Goal: Transaction & Acquisition: Book appointment/travel/reservation

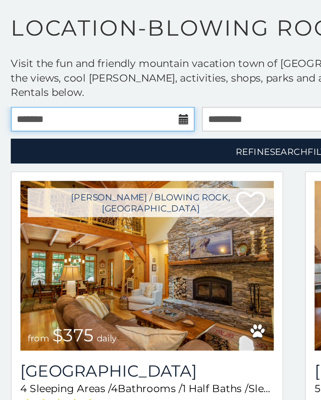
click at [81, 86] on input "text" at bounding box center [56, 92] width 100 height 13
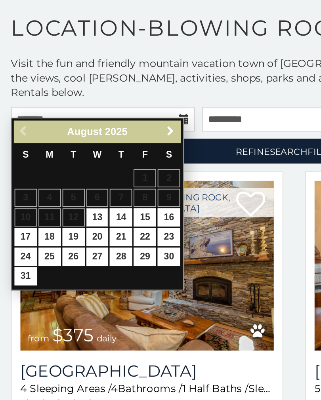
click at [92, 96] on span "Next" at bounding box center [93, 99] width 6 height 6
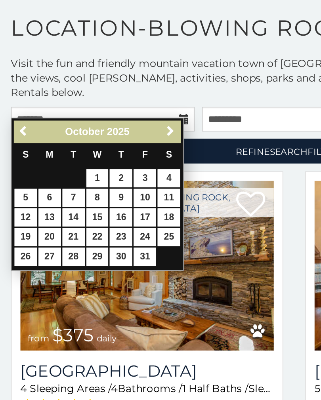
click at [93, 96] on span "Next" at bounding box center [93, 99] width 6 height 6
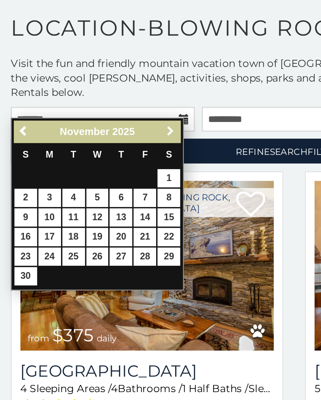
click at [94, 96] on span "Next" at bounding box center [93, 99] width 6 height 6
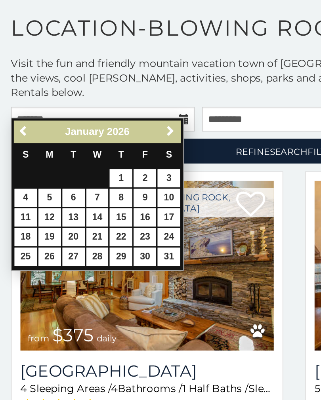
click at [93, 96] on span "Next" at bounding box center [93, 99] width 6 height 6
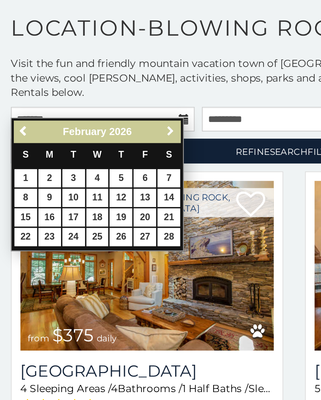
click at [93, 96] on span "Next" at bounding box center [93, 99] width 6 height 6
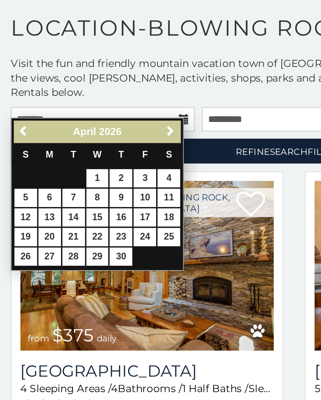
click at [94, 96] on span "Next" at bounding box center [93, 99] width 6 height 6
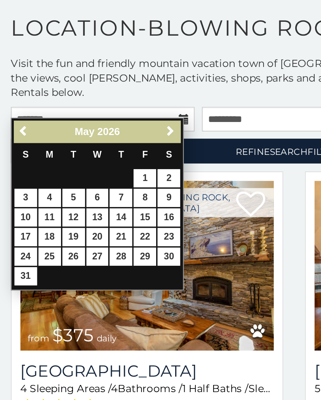
click at [93, 96] on span "Next" at bounding box center [93, 99] width 6 height 6
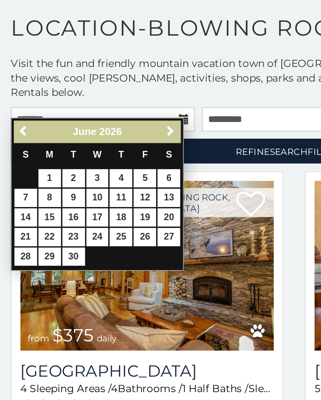
click at [93, 96] on span "Next" at bounding box center [93, 99] width 6 height 6
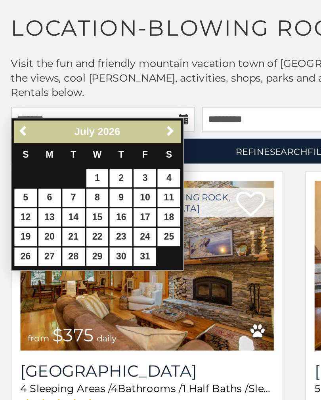
click at [94, 96] on span "Next" at bounding box center [93, 99] width 6 height 6
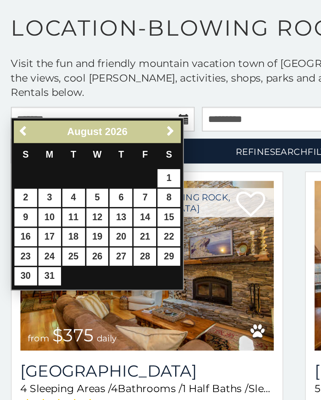
click at [91, 120] on link "1" at bounding box center [92, 125] width 12 height 10
type input "**********"
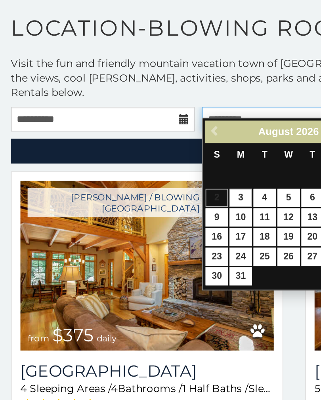
click at [148, 86] on input "text" at bounding box center [160, 92] width 100 height 13
click at [132, 173] on link "31" at bounding box center [131, 178] width 12 height 10
type input "**********"
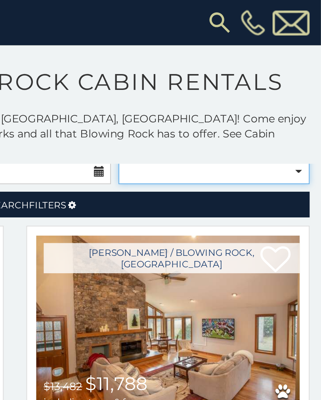
click at [214, 83] on select "**********" at bounding box center [264, 89] width 100 height 13
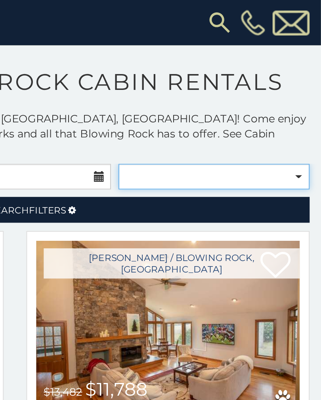
select select "**********"
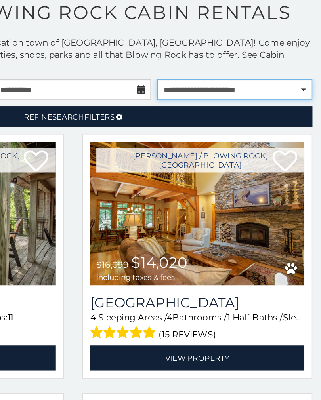
click at [214, 86] on select "**********" at bounding box center [264, 92] width 100 height 13
select select
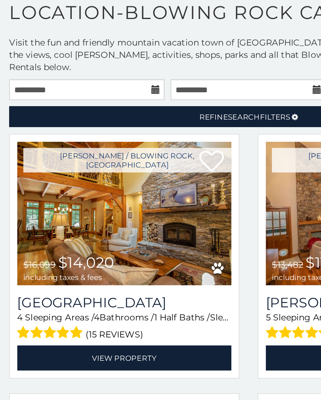
click at [166, 107] on span "Search" at bounding box center [157, 110] width 21 height 6
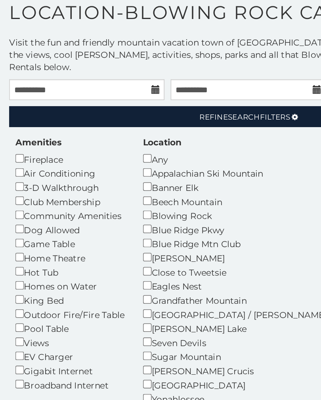
click at [171, 196] on div "Boone" at bounding box center [156, 200] width 129 height 9
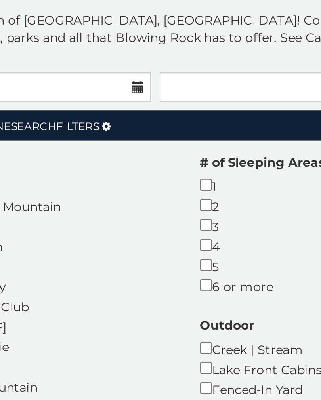
click at [118, 139] on div "Amenities Fireplace Air Conditioning 3-D Walkthrough Club Membership Community …" at bounding box center [160, 276] width 313 height 275
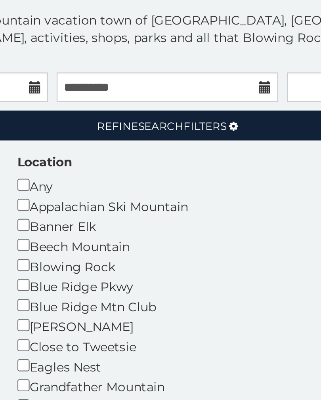
click at [188, 124] on icon at bounding box center [190, 126] width 4 height 5
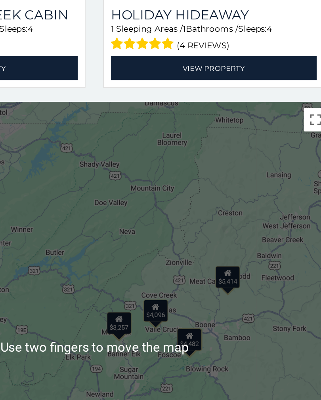
scroll to position [240, 0]
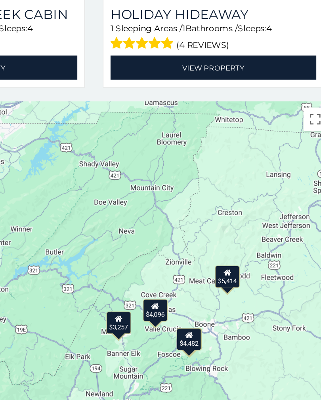
click at [216, 343] on div "$4,482" at bounding box center [224, 350] width 17 height 15
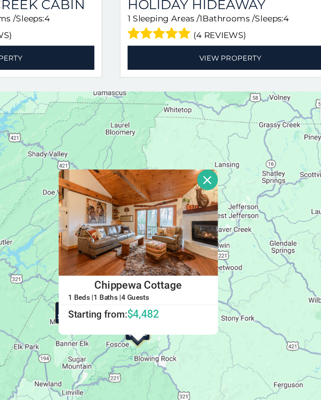
scroll to position [254, 0]
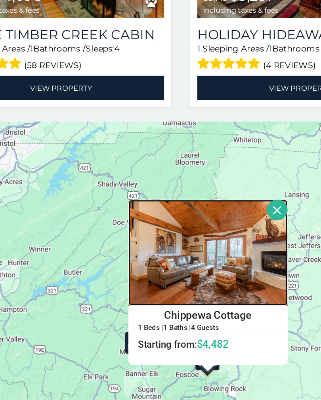
click at [170, 230] on img at bounding box center [178, 265] width 107 height 71
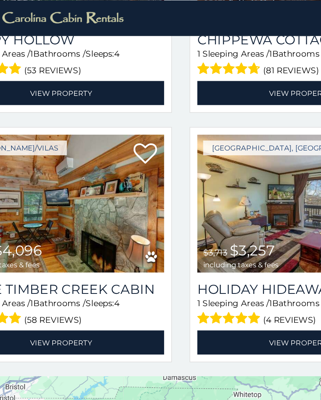
scroll to position [178, 0]
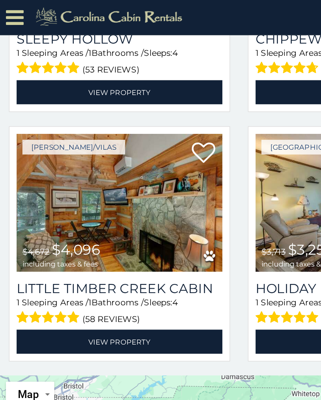
click at [115, 142] on img at bounding box center [80, 136] width 138 height 93
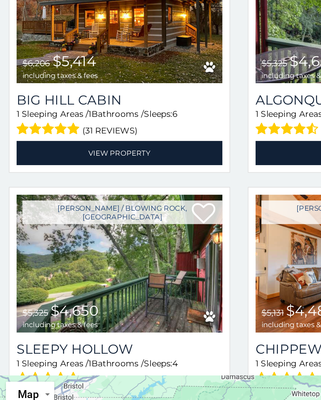
scroll to position [47, 0]
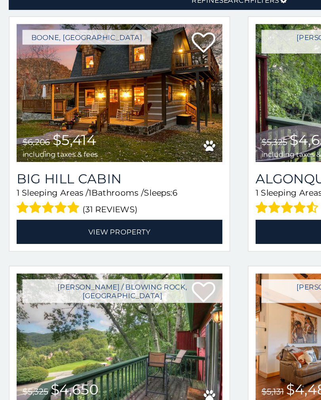
click at [108, 95] on img at bounding box center [80, 141] width 138 height 93
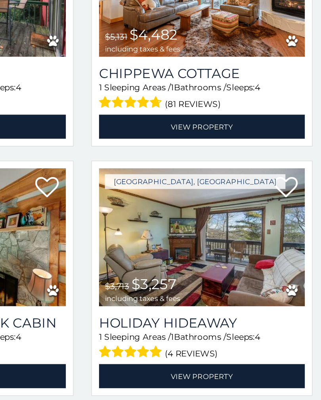
scroll to position [33, 0]
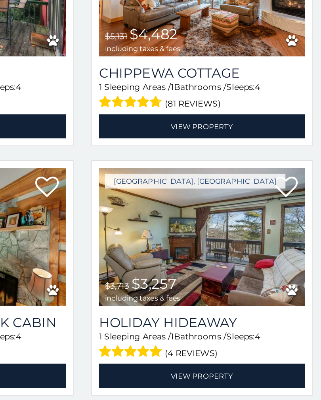
click at [171, 236] on img at bounding box center [240, 282] width 138 height 93
click at [173, 236] on img at bounding box center [240, 282] width 138 height 93
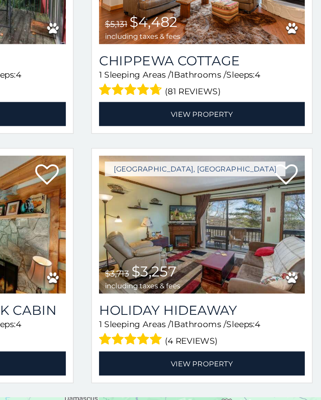
click at [175, 236] on img at bounding box center [240, 282] width 138 height 93
click at [171, 367] on link "View Property" at bounding box center [240, 375] width 138 height 16
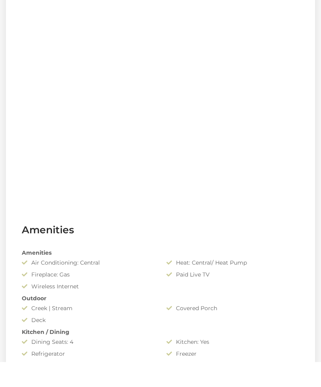
scroll to position [386, 0]
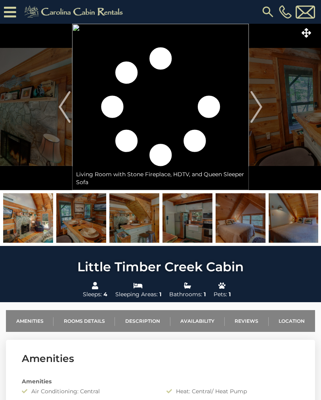
click at [259, 109] on img "Next" at bounding box center [256, 107] width 12 height 32
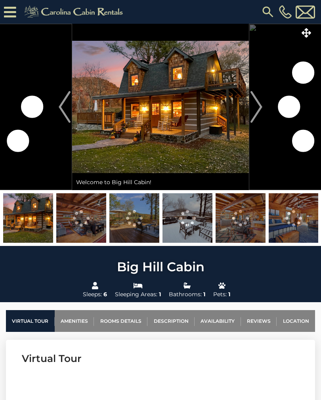
click at [197, 224] on img at bounding box center [187, 217] width 50 height 49
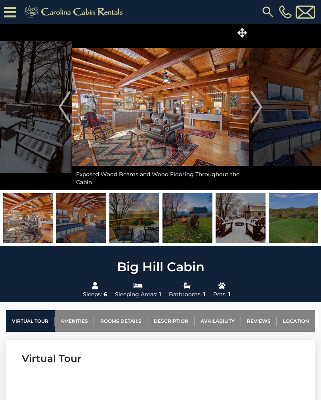
click at [258, 112] on img "Next" at bounding box center [256, 107] width 12 height 32
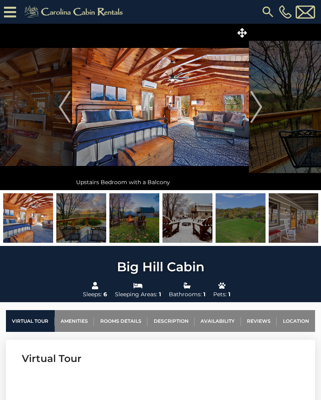
click at [256, 113] on img "Next" at bounding box center [256, 107] width 12 height 32
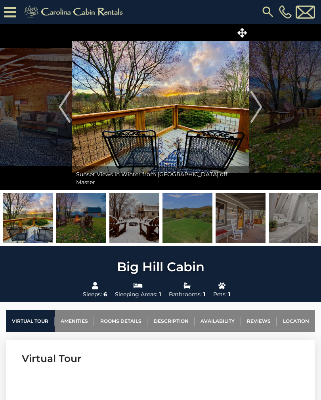
click at [258, 114] on img "Next" at bounding box center [256, 107] width 12 height 32
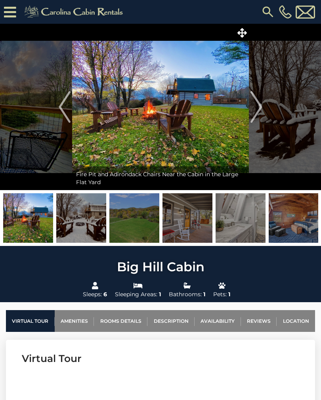
click at [256, 116] on img "Next" at bounding box center [256, 107] width 12 height 32
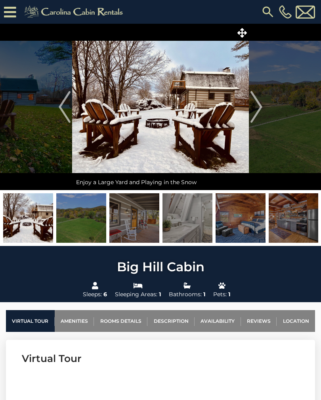
click at [257, 116] on img "Next" at bounding box center [256, 107] width 12 height 32
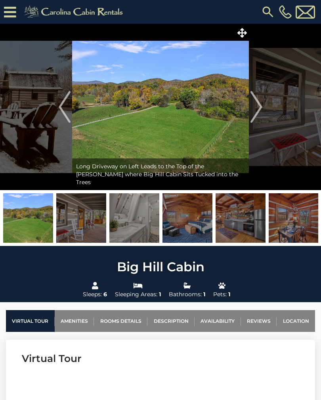
click at [257, 112] on img "Next" at bounding box center [256, 107] width 12 height 32
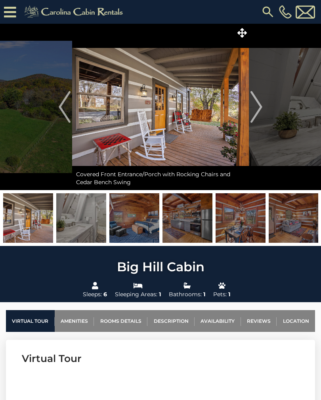
click at [254, 116] on img "Next" at bounding box center [256, 107] width 12 height 32
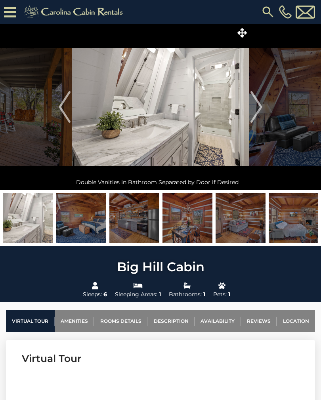
click at [256, 114] on img "Next" at bounding box center [256, 107] width 12 height 32
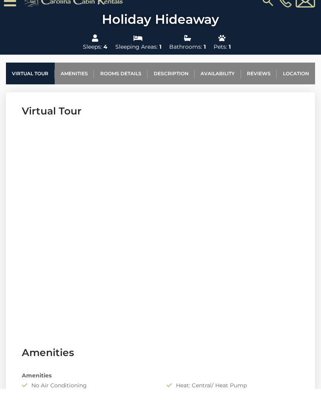
scroll to position [264, 0]
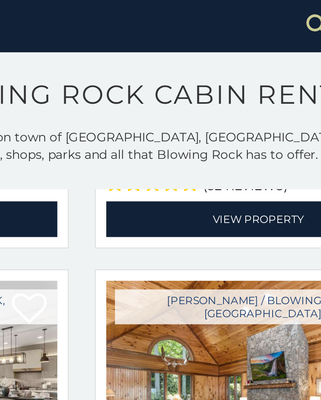
scroll to position [333, 0]
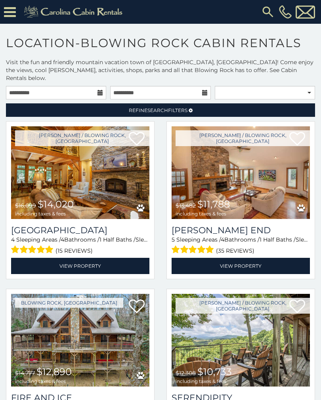
click at [182, 107] on span "Refine Search Filters" at bounding box center [158, 110] width 59 height 6
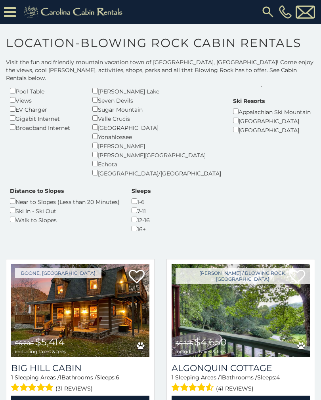
scroll to position [158, 0]
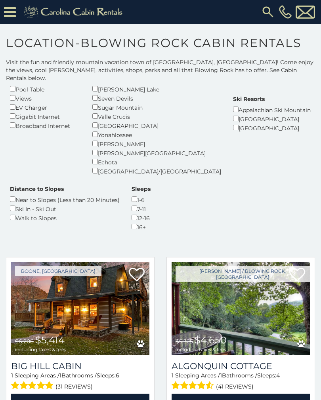
click at [131, 195] on div "1-6" at bounding box center [140, 199] width 19 height 9
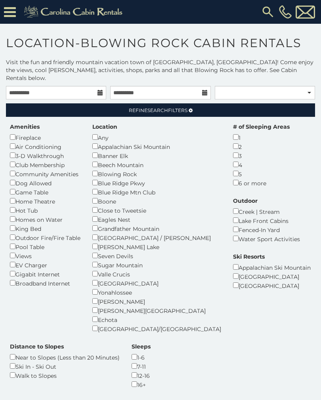
click at [188, 103] on link "Refine Search Filters" at bounding box center [160, 109] width 309 height 13
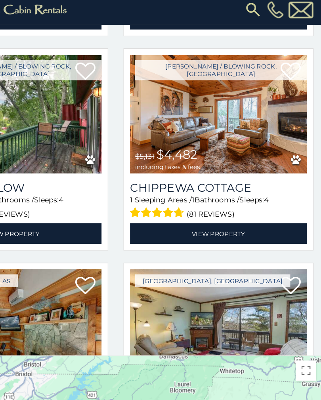
scroll to position [149, 0]
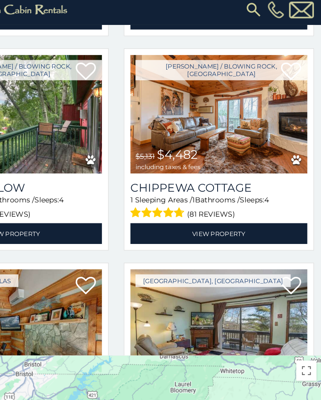
click at [203, 112] on img at bounding box center [240, 93] width 138 height 93
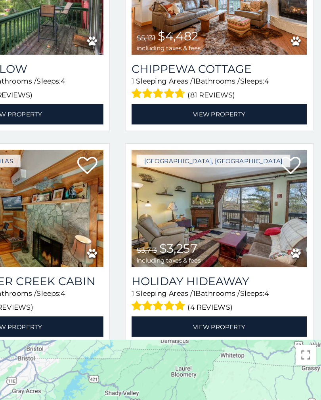
scroll to position [199, 0]
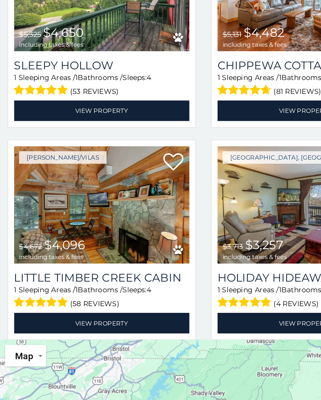
click at [102, 200] on img at bounding box center [80, 246] width 138 height 93
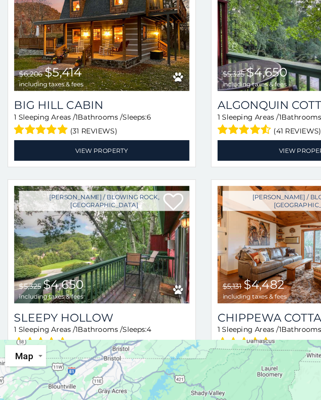
scroll to position [0, 0]
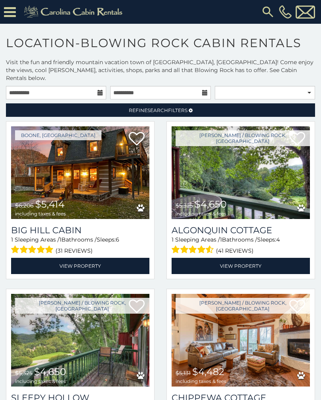
click at [102, 159] on img at bounding box center [80, 172] width 138 height 93
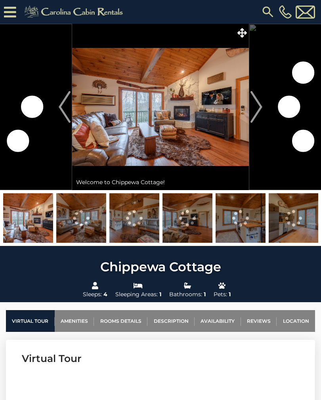
click at [258, 107] on img "Next" at bounding box center [256, 107] width 12 height 32
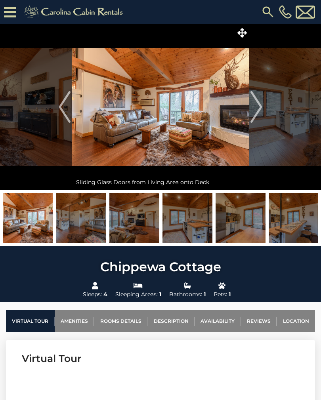
click at [253, 104] on img "Next" at bounding box center [256, 107] width 12 height 32
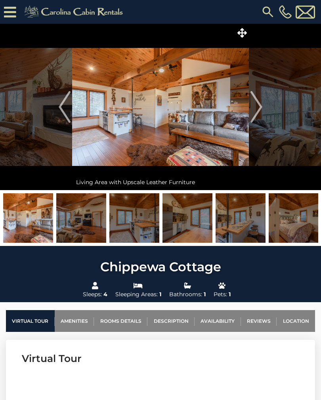
click at [256, 108] on img "Next" at bounding box center [256, 107] width 12 height 32
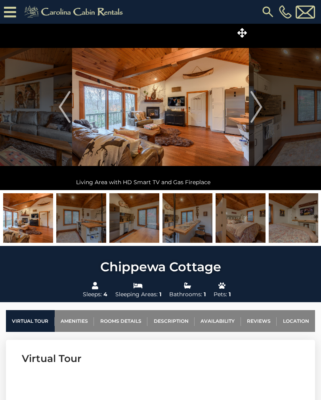
click at [256, 110] on img "Next" at bounding box center [256, 107] width 12 height 32
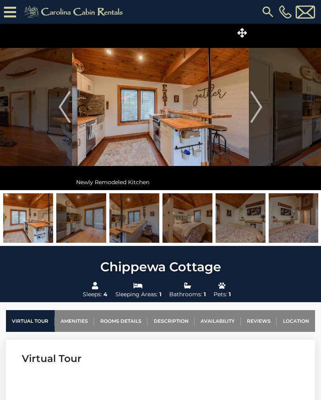
click at [256, 112] on img "Next" at bounding box center [256, 107] width 12 height 32
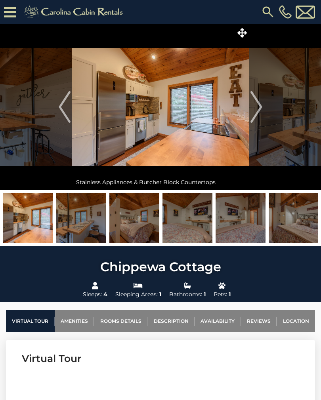
click at [254, 113] on img "Next" at bounding box center [256, 107] width 12 height 32
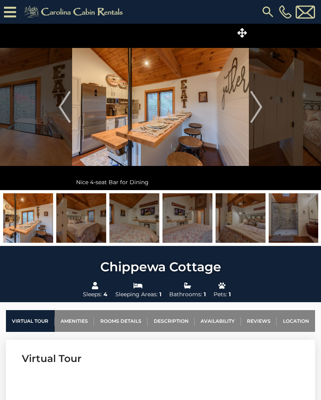
click at [256, 110] on img "Next" at bounding box center [256, 107] width 12 height 32
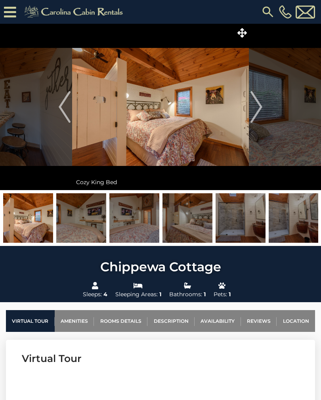
click at [260, 113] on img "Next" at bounding box center [256, 107] width 12 height 32
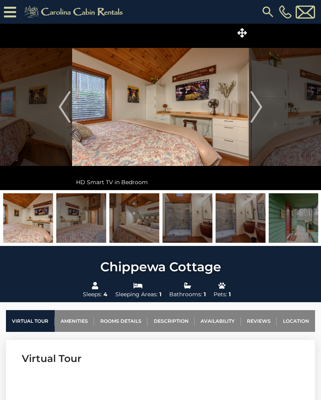
click at [257, 113] on img "Next" at bounding box center [256, 107] width 12 height 32
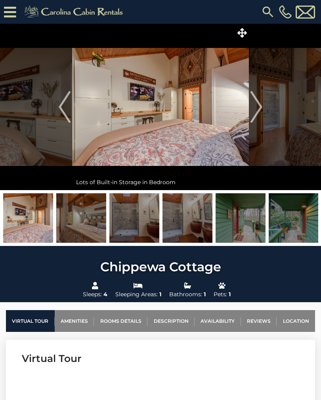
click at [254, 108] on img "Next" at bounding box center [256, 107] width 12 height 32
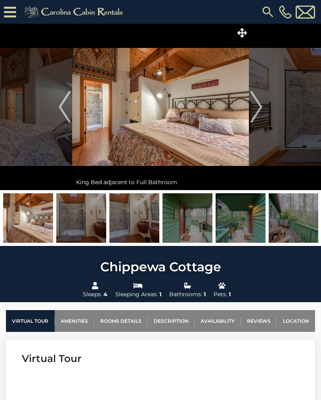
click at [257, 105] on img "Next" at bounding box center [256, 107] width 12 height 32
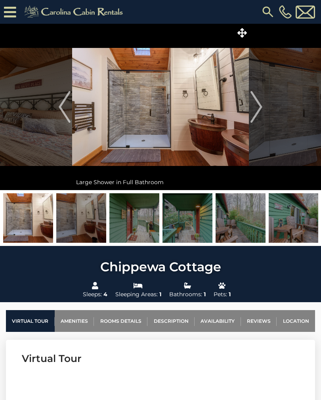
click at [259, 114] on img "Next" at bounding box center [256, 107] width 12 height 32
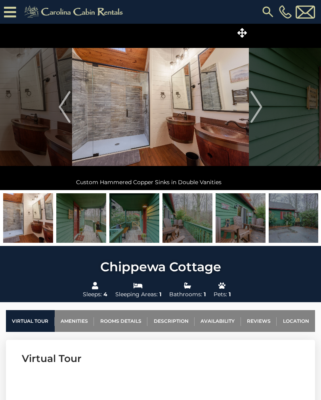
scroll to position [3, 0]
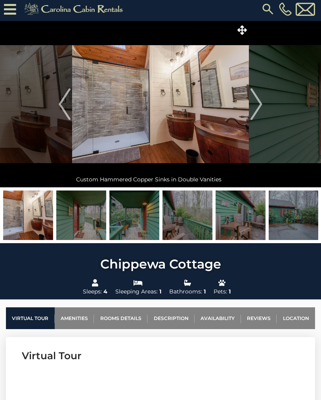
click at [255, 110] on img "Next" at bounding box center [256, 104] width 12 height 32
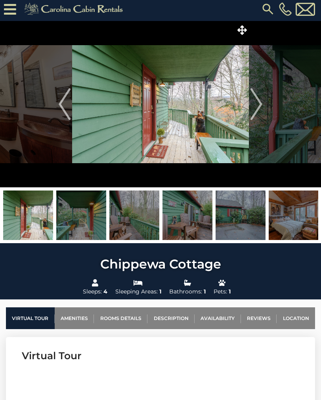
click at [260, 112] on img "Next" at bounding box center [256, 104] width 12 height 32
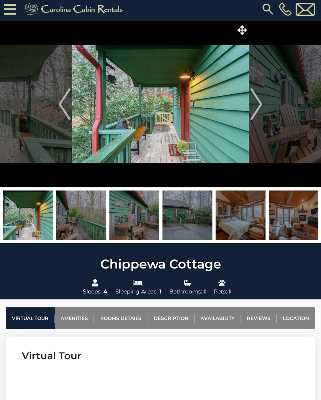
click at [258, 114] on img "Next" at bounding box center [256, 104] width 12 height 32
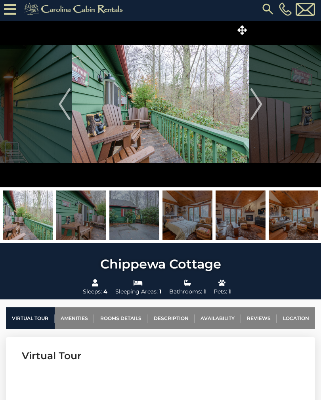
click at [256, 116] on img "Next" at bounding box center [256, 104] width 12 height 32
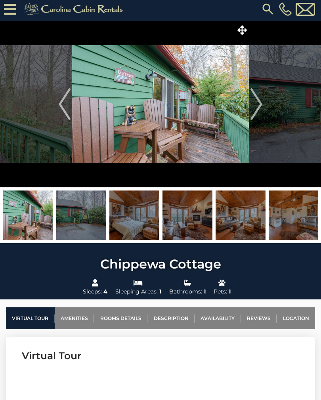
click at [260, 114] on img "Next" at bounding box center [256, 104] width 12 height 32
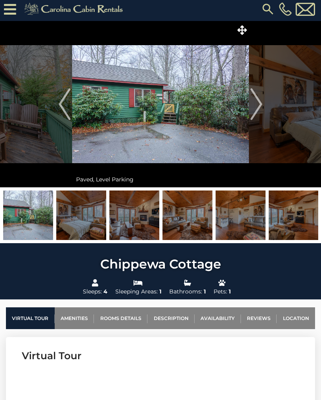
click at [259, 116] on img "Next" at bounding box center [256, 104] width 12 height 32
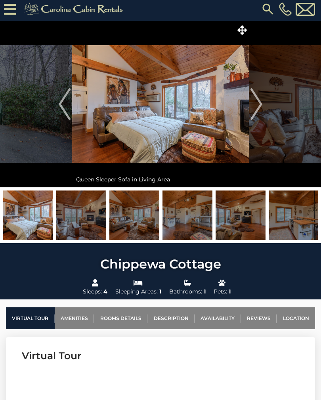
click at [257, 112] on img "Next" at bounding box center [256, 104] width 12 height 32
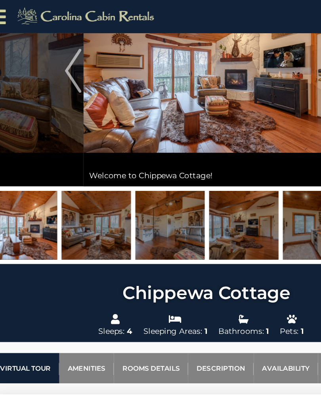
scroll to position [0, 0]
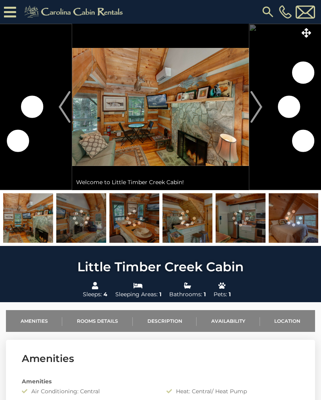
click at [253, 110] on img "Next" at bounding box center [256, 107] width 12 height 32
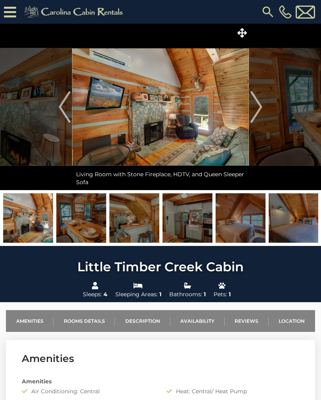
click at [260, 112] on img "Next" at bounding box center [256, 107] width 12 height 32
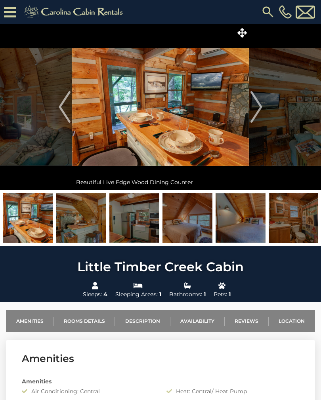
click at [259, 112] on img "Next" at bounding box center [256, 107] width 12 height 32
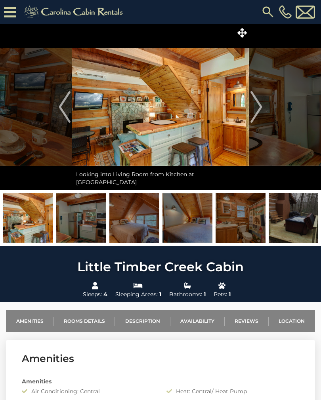
click at [257, 114] on img "Next" at bounding box center [256, 107] width 12 height 32
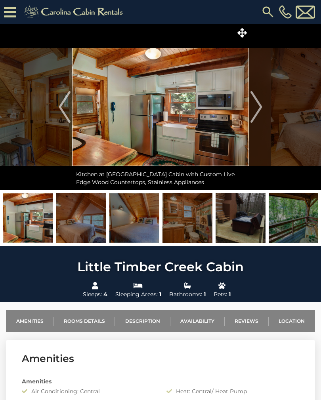
click at [258, 118] on img "Next" at bounding box center [256, 107] width 12 height 32
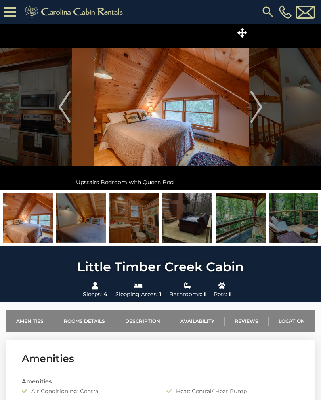
click at [261, 112] on img "Next" at bounding box center [256, 107] width 12 height 32
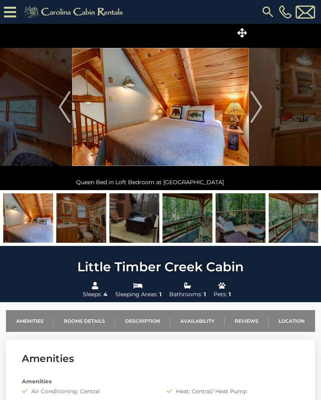
click at [258, 114] on img "Next" at bounding box center [256, 107] width 12 height 32
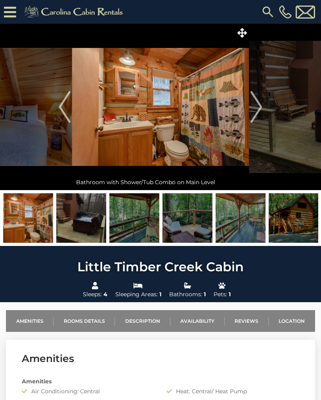
click at [257, 114] on img "Next" at bounding box center [256, 107] width 12 height 32
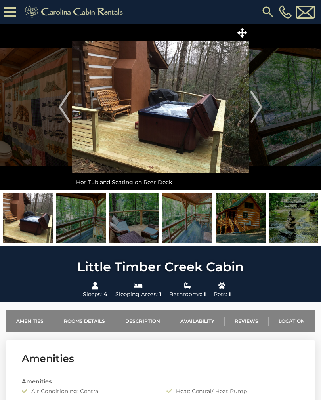
click at [262, 114] on img "Next" at bounding box center [256, 107] width 12 height 32
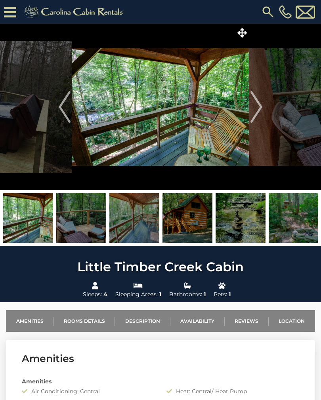
click at [260, 113] on img "Next" at bounding box center [256, 107] width 12 height 32
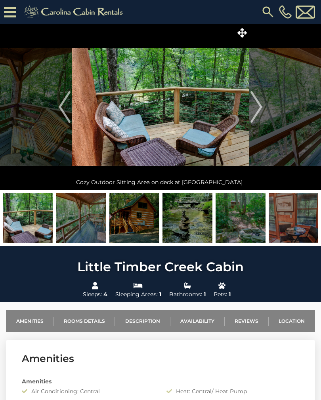
click at [259, 111] on img "Next" at bounding box center [256, 107] width 12 height 32
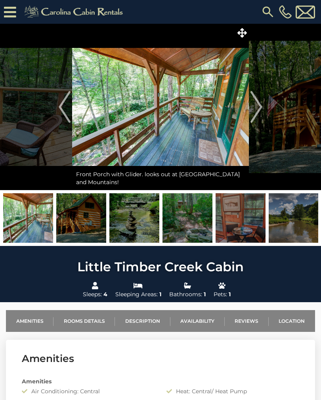
click at [261, 112] on img "Next" at bounding box center [256, 107] width 12 height 32
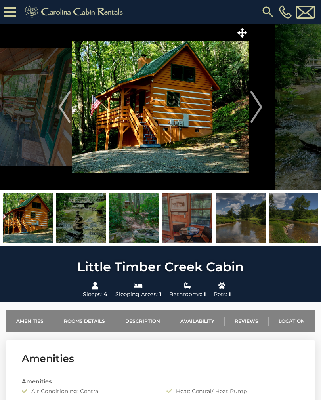
click at [256, 113] on img "Next" at bounding box center [256, 107] width 12 height 32
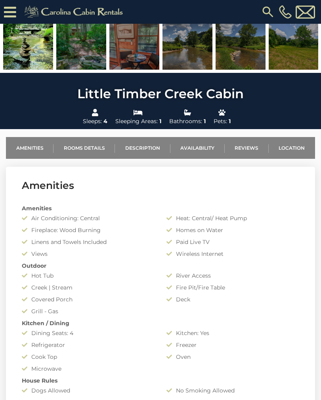
scroll to position [190, 0]
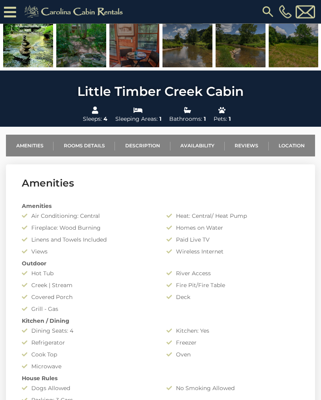
click at [205, 148] on link "Availability" at bounding box center [197, 146] width 54 height 22
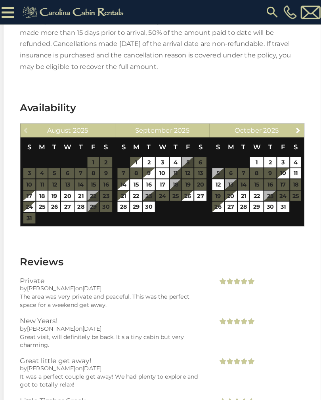
scroll to position [1334, 0]
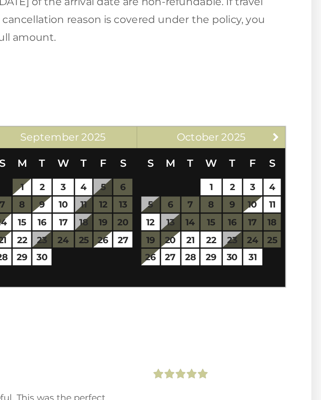
click at [289, 124] on span "Next" at bounding box center [292, 127] width 6 height 6
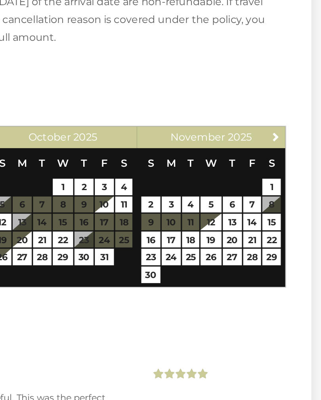
click at [288, 122] on link "Next" at bounding box center [293, 127] width 10 height 10
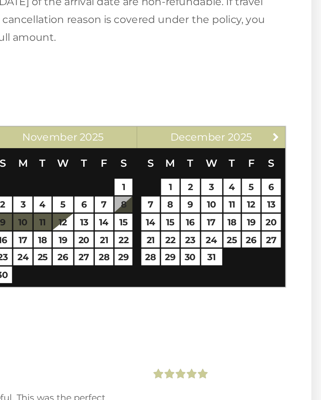
click at [289, 124] on span "Next" at bounding box center [292, 127] width 6 height 6
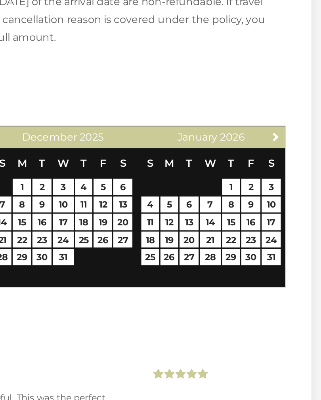
click at [289, 124] on span "Next" at bounding box center [292, 127] width 6 height 6
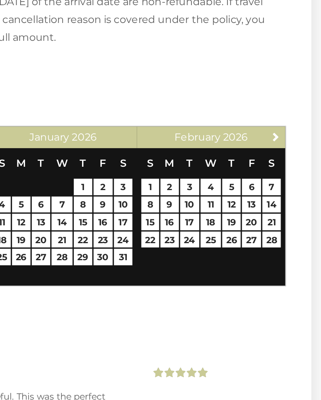
click at [289, 124] on span "Next" at bounding box center [292, 127] width 6 height 6
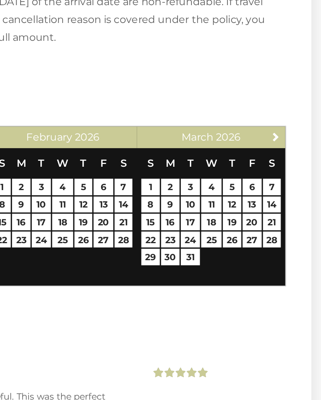
click at [289, 124] on span "Next" at bounding box center [292, 127] width 6 height 6
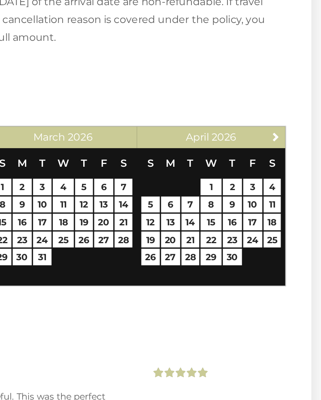
click at [289, 124] on span "Next" at bounding box center [292, 127] width 6 height 6
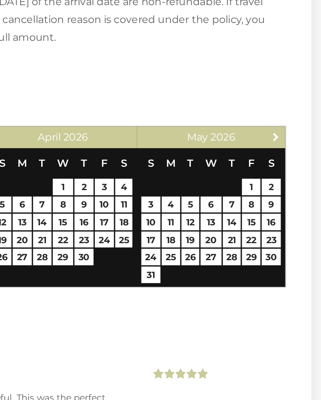
click at [289, 124] on span "Next" at bounding box center [292, 127] width 6 height 6
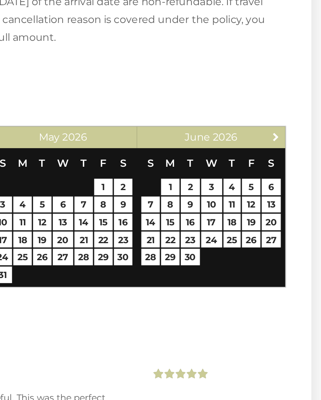
click at [289, 124] on span "Next" at bounding box center [292, 127] width 6 height 6
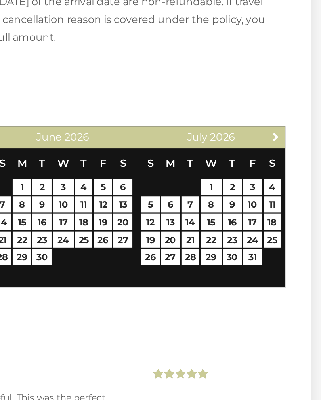
click at [289, 124] on span "Next" at bounding box center [292, 127] width 6 height 6
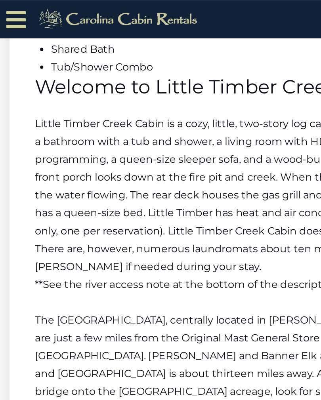
scroll to position [846, 0]
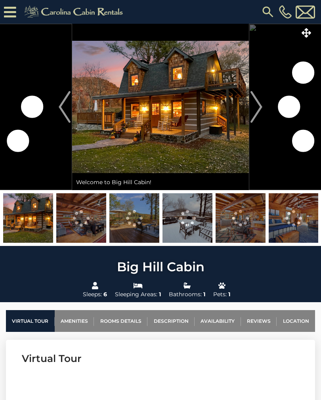
click at [258, 109] on img "Next" at bounding box center [256, 107] width 12 height 32
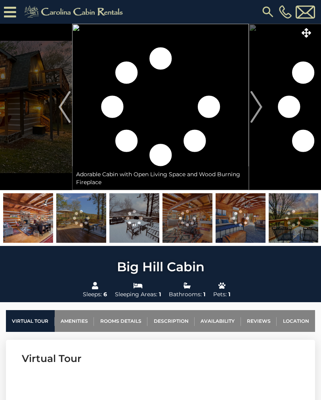
click at [256, 112] on img "Next" at bounding box center [256, 107] width 12 height 32
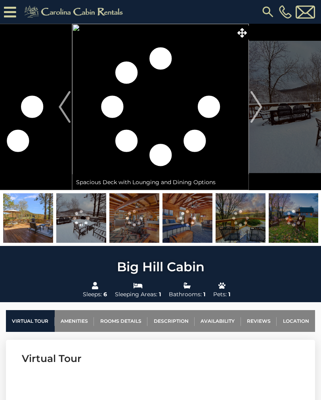
click at [257, 111] on img "Next" at bounding box center [256, 107] width 12 height 32
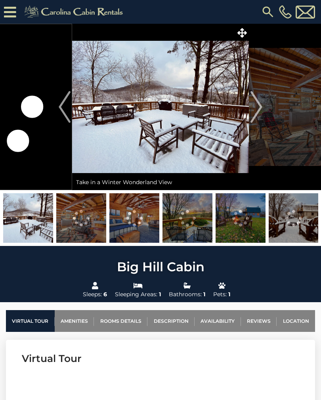
click at [254, 110] on img "Next" at bounding box center [256, 107] width 12 height 32
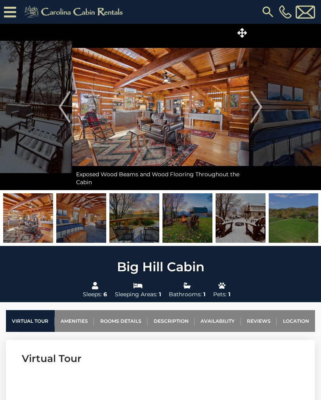
click at [257, 111] on img "Next" at bounding box center [256, 107] width 12 height 32
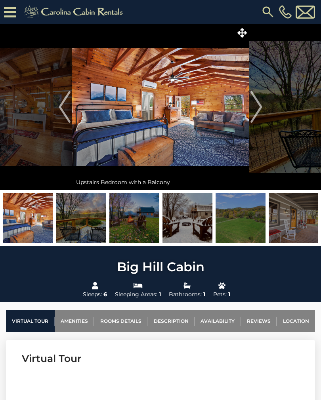
click at [254, 111] on img "Next" at bounding box center [256, 107] width 12 height 32
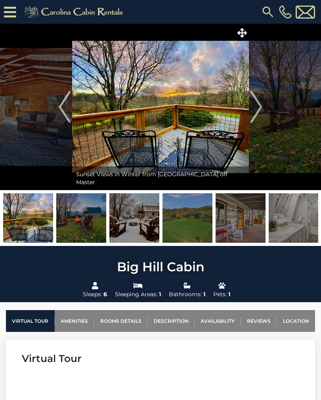
click at [258, 113] on img "Next" at bounding box center [256, 107] width 12 height 32
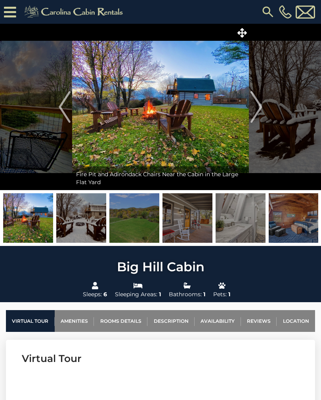
click at [68, 107] on img "Previous" at bounding box center [65, 107] width 12 height 32
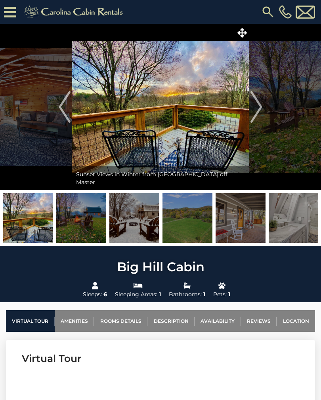
click at [258, 113] on img "Next" at bounding box center [256, 107] width 12 height 32
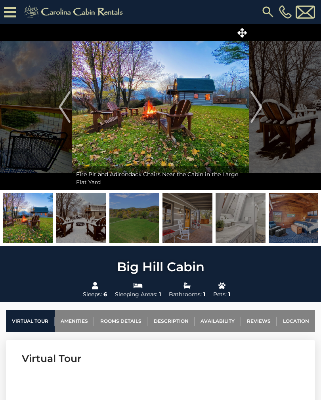
click at [255, 116] on img "Next" at bounding box center [256, 107] width 12 height 32
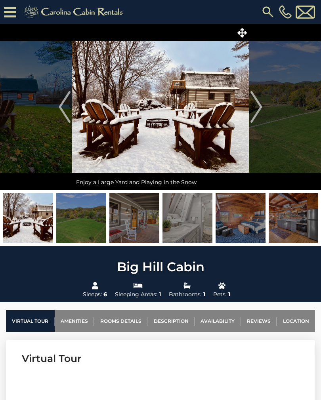
click at [260, 109] on img "Next" at bounding box center [256, 107] width 12 height 32
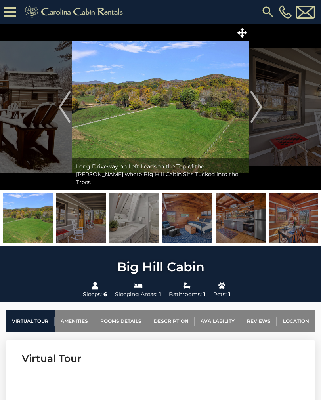
click at [255, 111] on img "Next" at bounding box center [256, 107] width 12 height 32
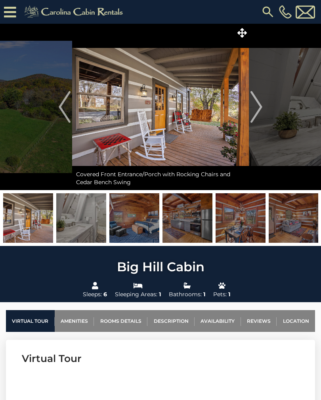
click at [257, 108] on img "Next" at bounding box center [256, 107] width 12 height 32
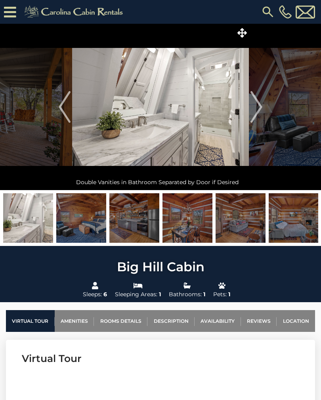
click at [261, 113] on img "Next" at bounding box center [256, 107] width 12 height 32
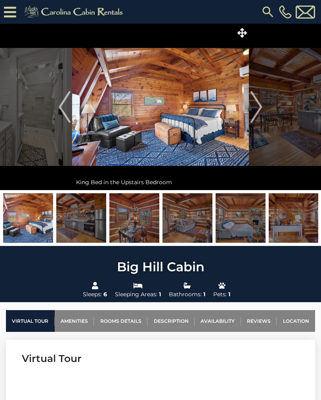
click at [263, 112] on button "Next" at bounding box center [256, 107] width 15 height 166
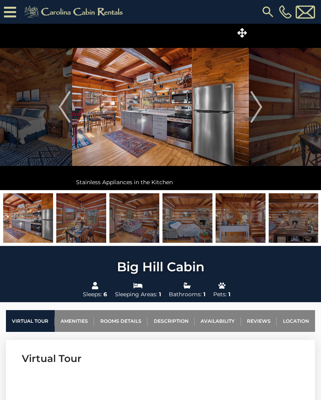
click at [259, 114] on img "Next" at bounding box center [256, 107] width 12 height 32
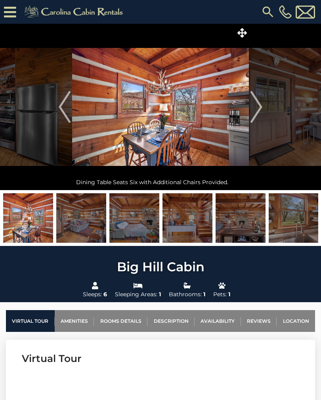
click at [260, 114] on img "Next" at bounding box center [256, 107] width 12 height 32
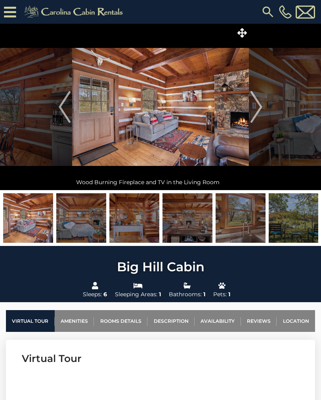
click at [258, 111] on img "Next" at bounding box center [256, 107] width 12 height 32
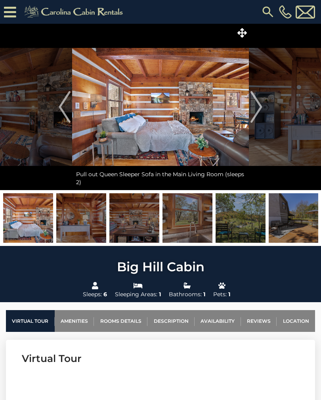
click at [257, 112] on img "Next" at bounding box center [256, 107] width 12 height 32
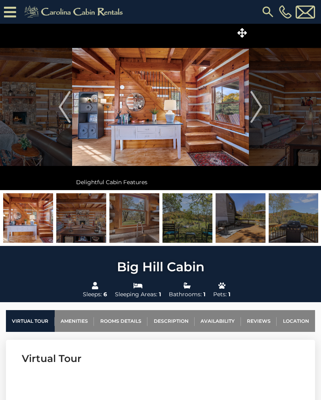
click at [255, 111] on img "Next" at bounding box center [256, 107] width 12 height 32
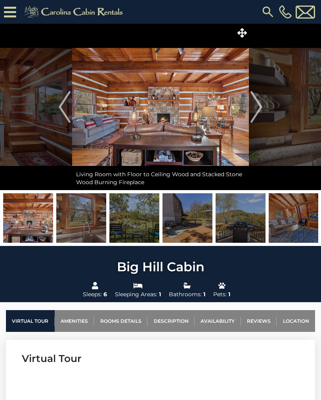
click at [259, 114] on img "Next" at bounding box center [256, 107] width 12 height 32
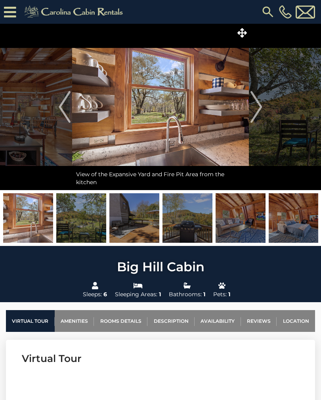
click at [259, 113] on img "Next" at bounding box center [256, 107] width 12 height 32
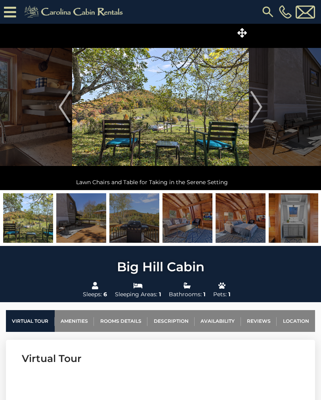
click at [263, 115] on button "Next" at bounding box center [256, 107] width 15 height 166
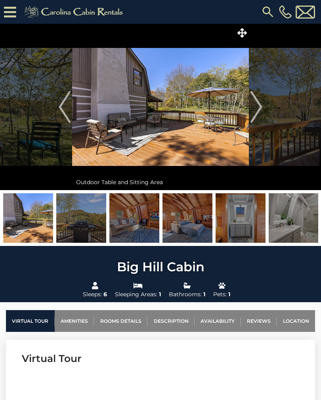
click at [258, 115] on img "Next" at bounding box center [256, 107] width 12 height 32
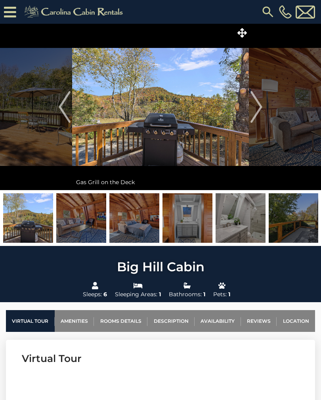
click at [257, 111] on img "Next" at bounding box center [256, 107] width 12 height 32
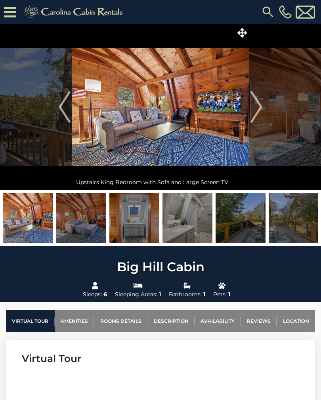
click at [257, 116] on img "Next" at bounding box center [256, 107] width 12 height 32
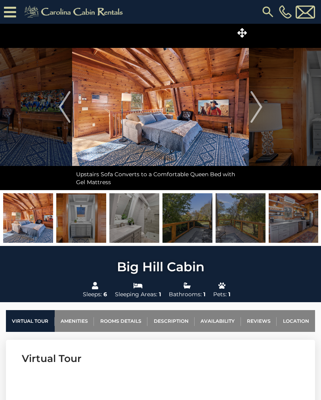
click at [258, 110] on img "Next" at bounding box center [256, 107] width 12 height 32
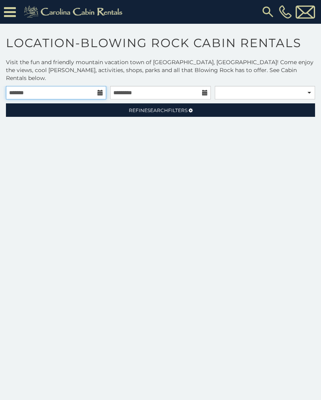
click at [89, 86] on input "text" at bounding box center [56, 92] width 100 height 13
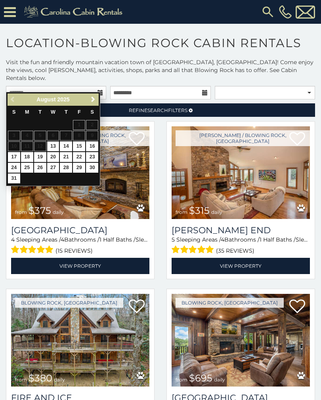
click at [96, 138] on table "S M T W T F S 1 2 3 4 5 6 7 8 9 10 11 12 13 14 15 16 17 18 19 20 21 22 23 24 25…" at bounding box center [53, 145] width 91 height 78
click at [97, 100] on link "Next" at bounding box center [93, 100] width 10 height 10
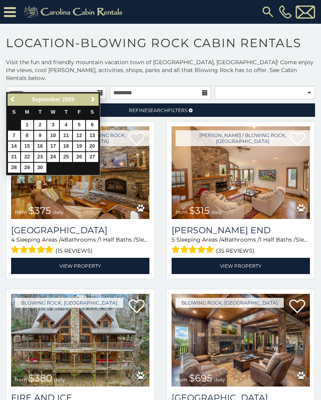
click at [96, 99] on span "Next" at bounding box center [93, 99] width 6 height 6
click at [95, 102] on span "Next" at bounding box center [93, 99] width 6 height 6
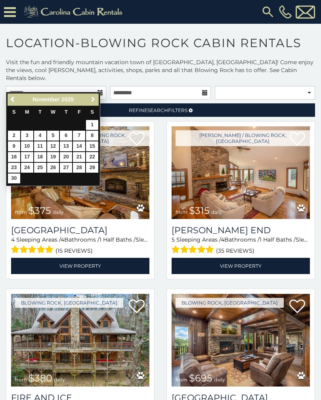
click at [94, 98] on span "Next" at bounding box center [93, 99] width 6 height 6
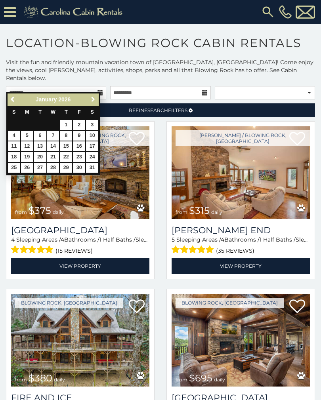
click at [92, 101] on span "Next" at bounding box center [93, 99] width 6 height 6
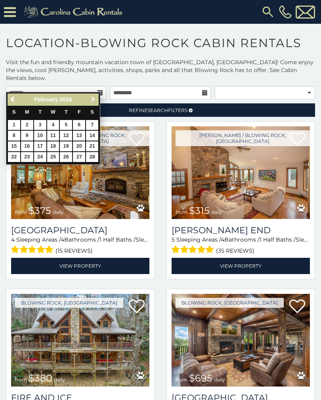
click at [90, 101] on span "Next" at bounding box center [93, 99] width 6 height 6
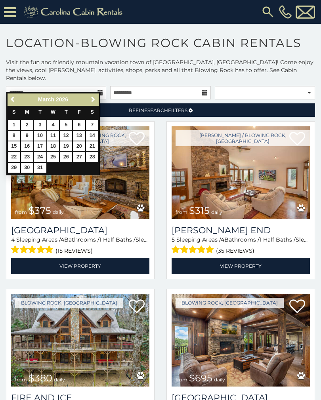
click at [95, 99] on span "Next" at bounding box center [93, 99] width 6 height 6
click at [94, 97] on span "Next" at bounding box center [93, 99] width 6 height 6
click at [93, 102] on span "Next" at bounding box center [93, 99] width 6 height 6
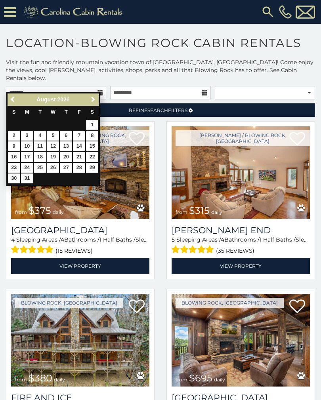
click at [91, 125] on link "1" at bounding box center [92, 125] width 12 height 10
type input "**********"
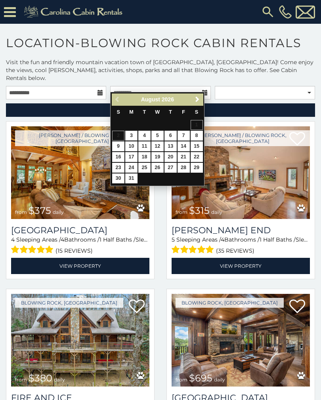
click at [133, 179] on link "31" at bounding box center [131, 178] width 12 height 10
type input "**********"
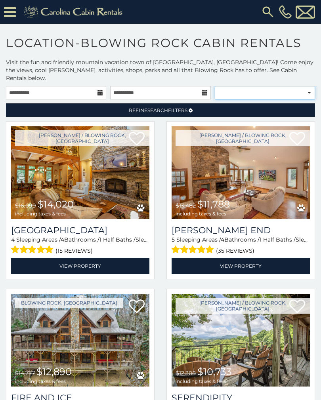
click at [296, 87] on select "**********" at bounding box center [264, 92] width 100 height 13
select select "**********"
click at [291, 91] on select "**********" at bounding box center [264, 92] width 100 height 13
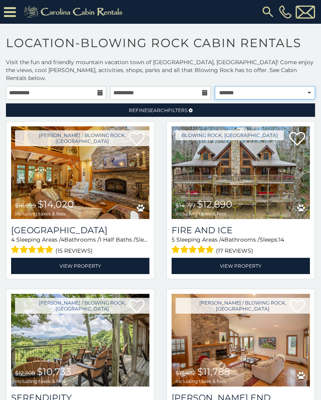
click at [301, 87] on select "**********" at bounding box center [264, 92] width 100 height 13
click at [283, 87] on select "**********" at bounding box center [264, 92] width 100 height 13
click at [309, 86] on select "**********" at bounding box center [264, 92] width 100 height 13
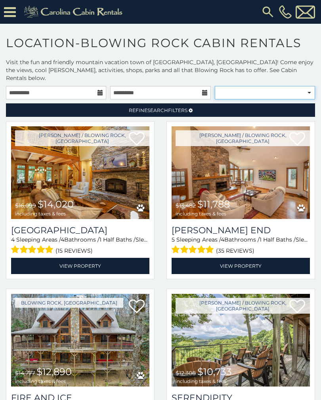
click at [301, 87] on select "**********" at bounding box center [264, 92] width 100 height 13
select select "**********"
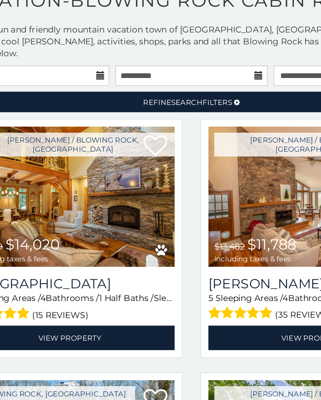
click at [159, 119] on link "Refine Search Filters" at bounding box center [160, 125] width 309 height 13
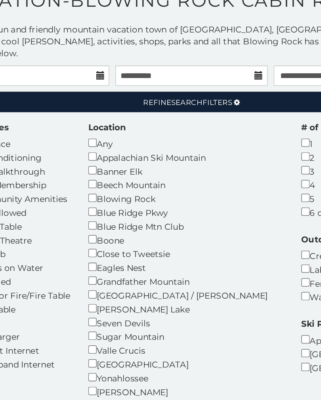
click at [188, 124] on icon at bounding box center [190, 126] width 4 height 5
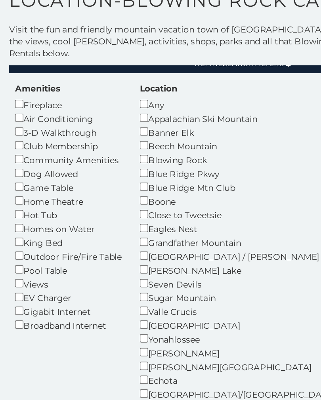
scroll to position [25, 0]
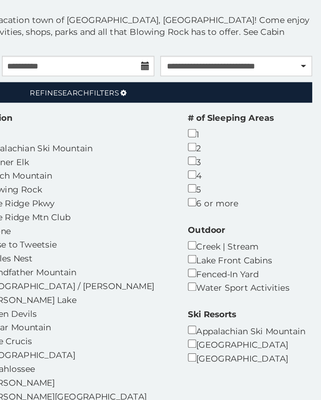
click at [91, 119] on link "Refine Search Filters" at bounding box center [160, 125] width 309 height 13
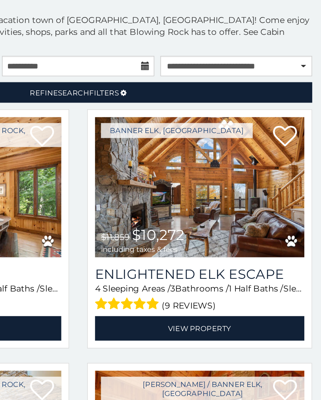
click at [188, 124] on icon at bounding box center [190, 126] width 4 height 5
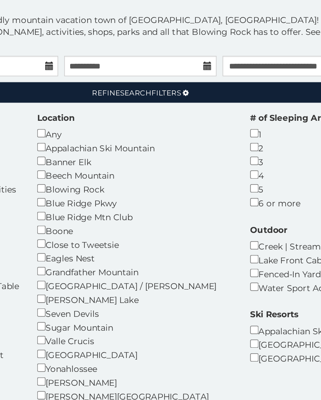
click at [188, 124] on icon at bounding box center [190, 126] width 4 height 5
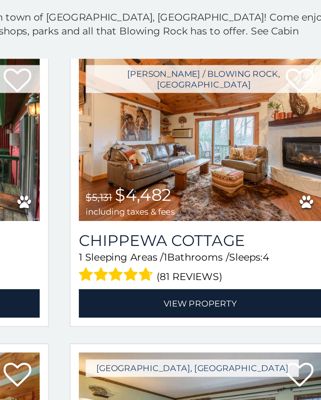
scroll to position [209, 0]
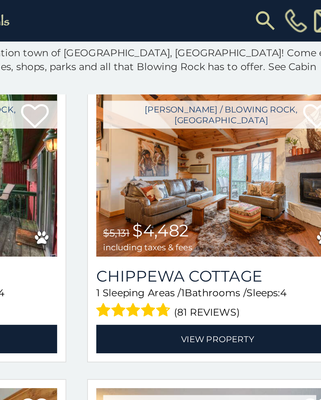
scroll to position [35, 0]
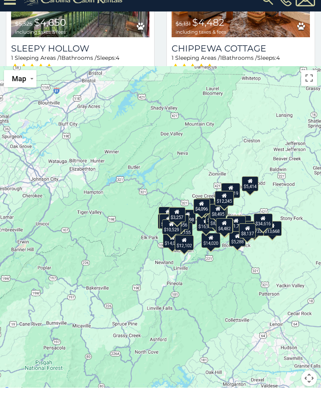
scroll to position [365, 0]
